Goal: Task Accomplishment & Management: Use online tool/utility

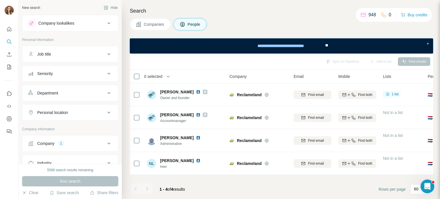
click at [74, 26] on div "Company lookalikes" at bounding box center [66, 23] width 77 height 7
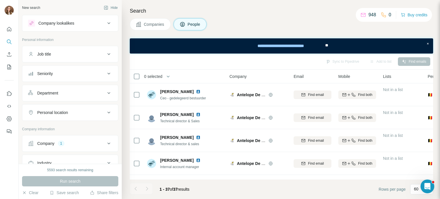
click at [149, 28] on button "Companies" at bounding box center [150, 24] width 41 height 12
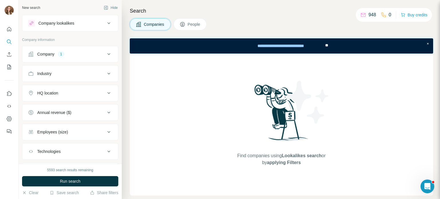
click at [50, 55] on div "Company" at bounding box center [45, 54] width 17 height 6
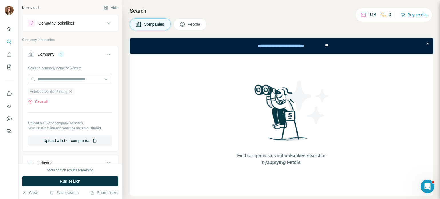
click at [71, 93] on icon "button" at bounding box center [70, 91] width 5 height 5
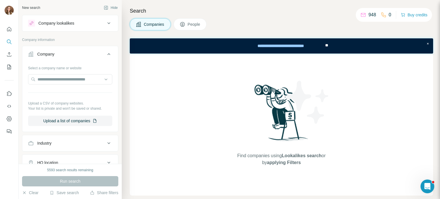
click at [74, 26] on div "Company lookalikes" at bounding box center [56, 23] width 36 height 6
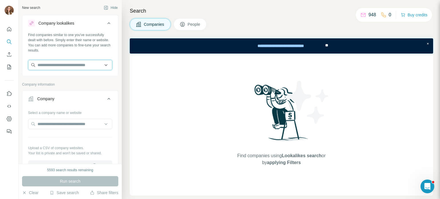
click at [60, 64] on input "text" at bounding box center [70, 65] width 84 height 10
paste input "**********"
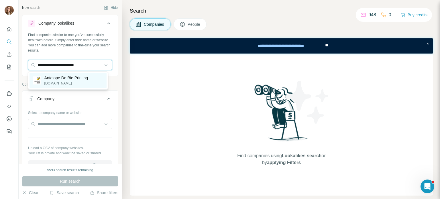
type input "**********"
click at [66, 79] on p "Antelope De Bie Printing" at bounding box center [66, 78] width 44 height 6
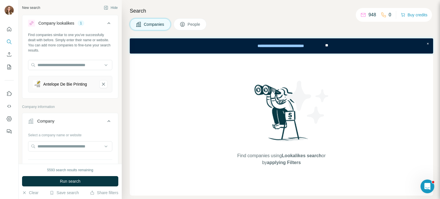
scroll to position [115, 0]
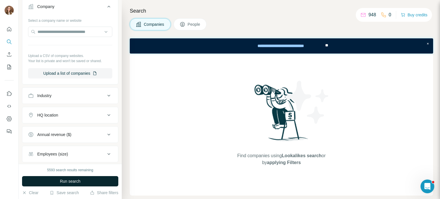
click at [70, 177] on button "Run search" at bounding box center [70, 181] width 96 height 10
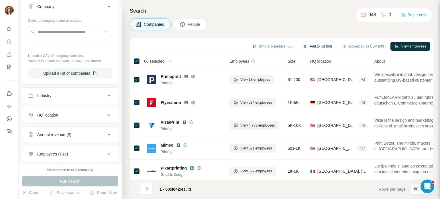
click at [311, 44] on button "Add to list (60)" at bounding box center [317, 46] width 37 height 9
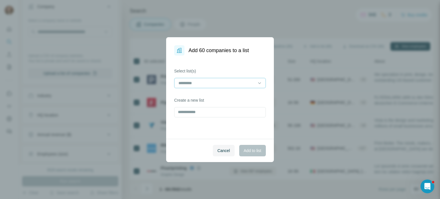
click at [205, 82] on input at bounding box center [216, 83] width 77 height 6
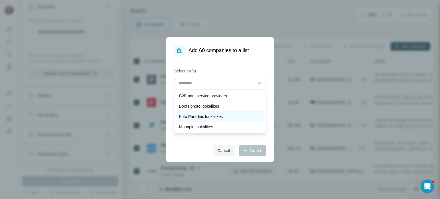
click at [194, 117] on p "Foto Paradies lookalikes" at bounding box center [201, 117] width 44 height 6
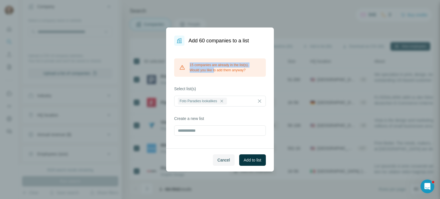
drag, startPoint x: 195, startPoint y: 67, endPoint x: 215, endPoint y: 68, distance: 20.6
click at [215, 68] on div "15 companies are already in the list(s). Would you like to add them anyway?" at bounding box center [220, 67] width 92 height 18
click at [216, 82] on div "15 companies are already in the list(s). Would you like to add them anyway? Sel…" at bounding box center [220, 97] width 108 height 103
click at [225, 163] on button "Cancel" at bounding box center [224, 159] width 22 height 11
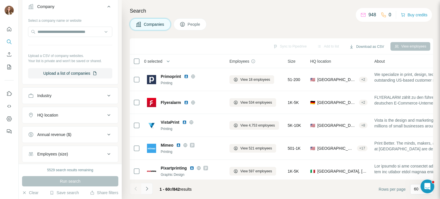
click at [146, 192] on button "Navigate to next page" at bounding box center [146, 188] width 11 height 11
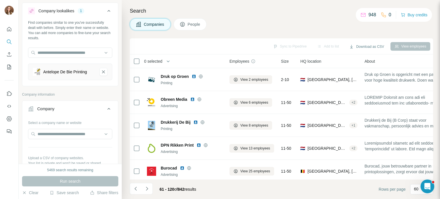
scroll to position [0, 0]
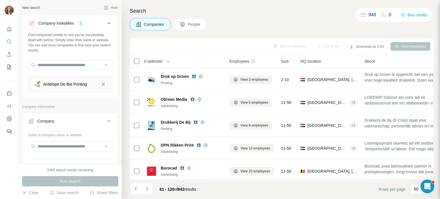
click at [102, 84] on icon "Antelope De Bie Printing-remove-button" at bounding box center [103, 84] width 3 height 3
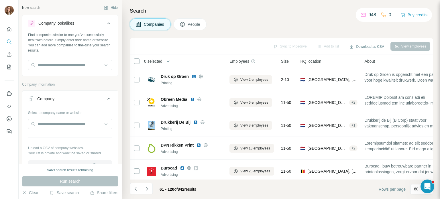
click at [105, 22] on icon at bounding box center [108, 23] width 7 height 7
